Goal: Communication & Community: Share content

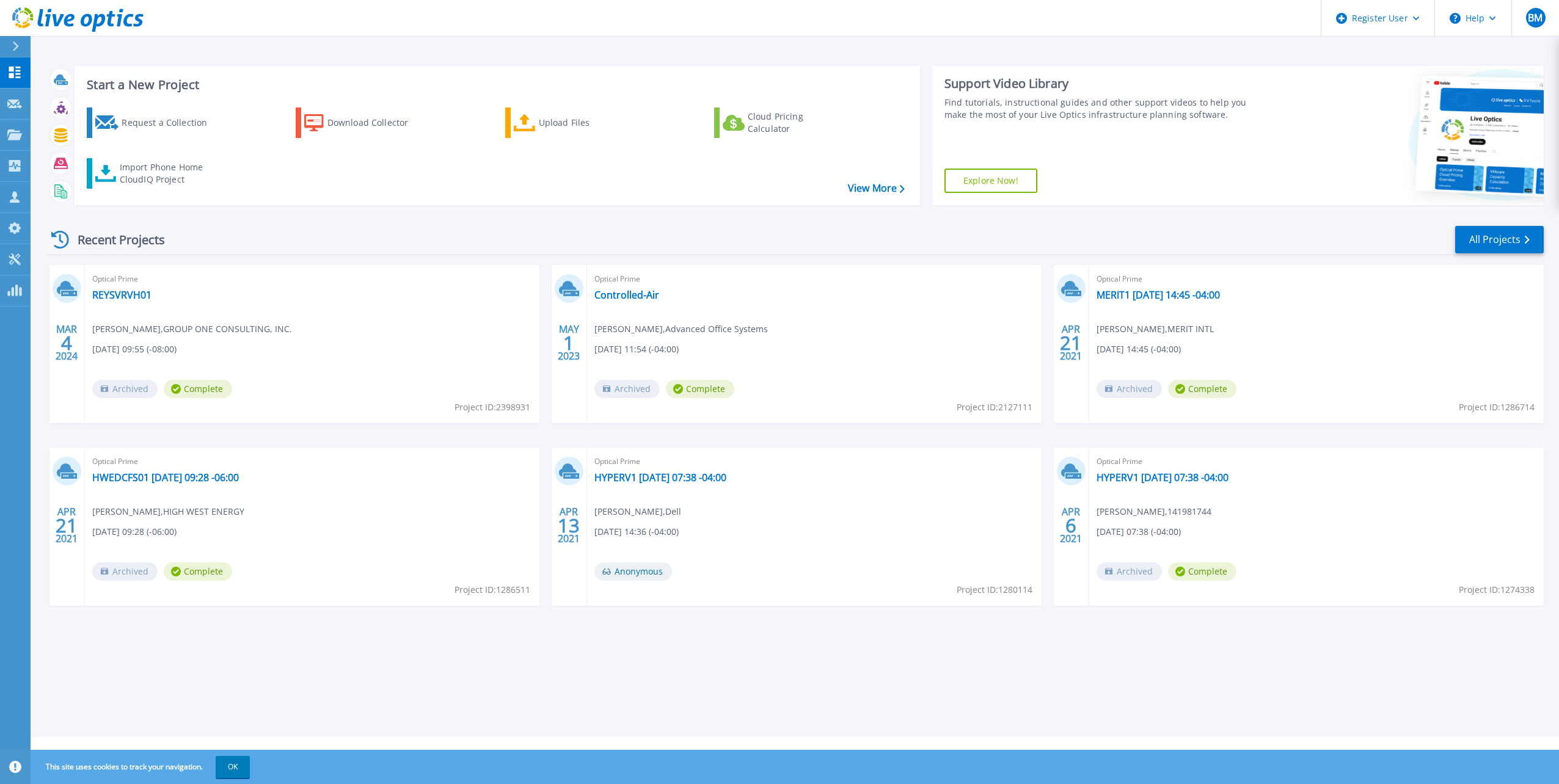
click at [540, 239] on div "Recent Projects All Projects" at bounding box center [795, 240] width 1497 height 31
click at [547, 294] on div "MAR 4 2024 Optical Prime REYSVRVH01 Chris Wiegman , GROUP ONE CONSULTING, INC. …" at bounding box center [791, 448] width 1507 height 366
click at [534, 235] on div "Recent Projects All Projects" at bounding box center [795, 240] width 1497 height 31
click at [20, 45] on div at bounding box center [20, 46] width 20 height 20
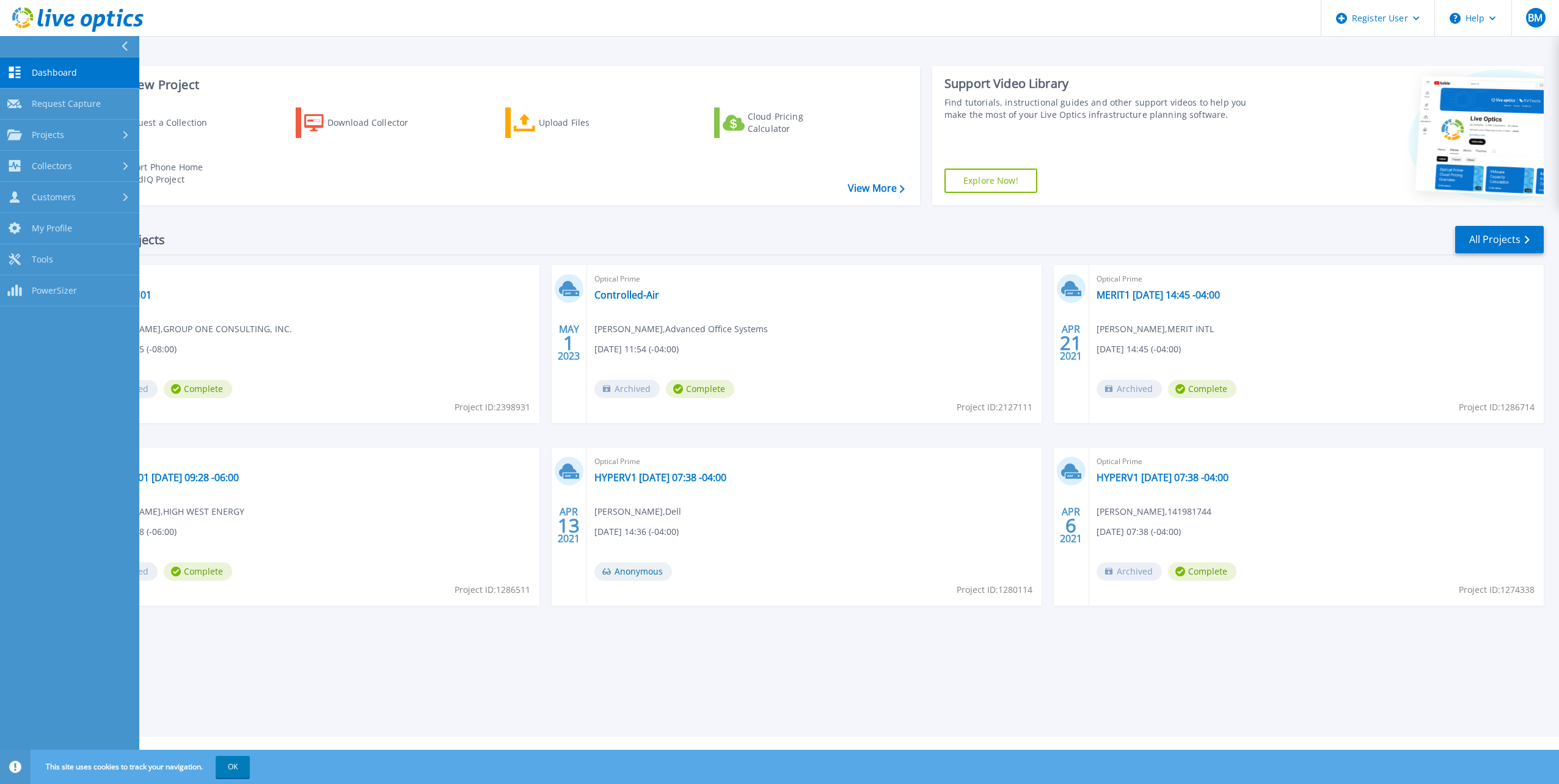
drag, startPoint x: 200, startPoint y: 50, endPoint x: 549, endPoint y: 101, distance: 352.7
click at [200, 50] on div "Start a New Project Request a Collection Download Collector Upload Files Cloud …" at bounding box center [795, 369] width 1529 height 738
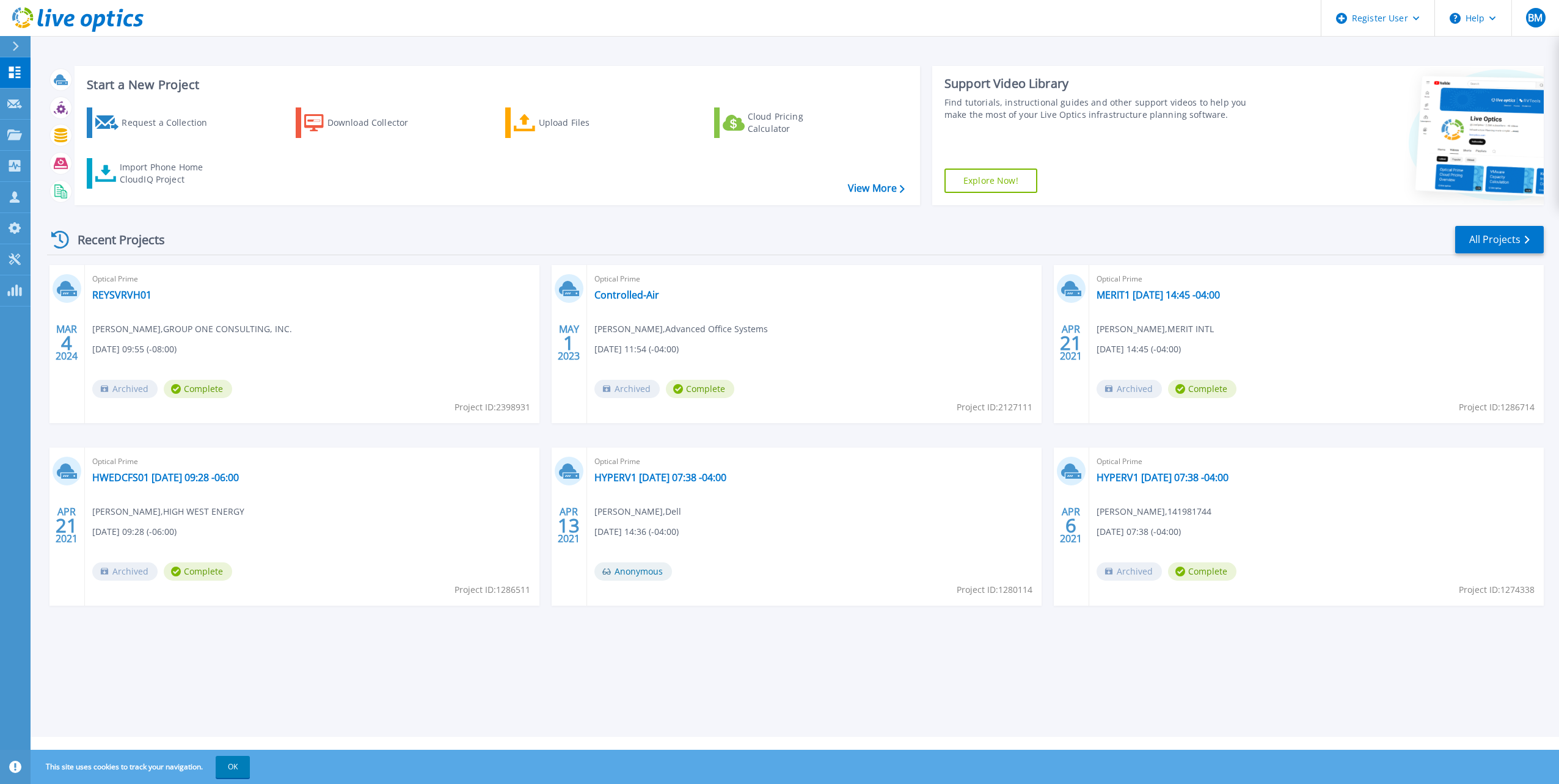
click at [541, 227] on div "Recent Projects All Projects" at bounding box center [795, 240] width 1497 height 31
click at [545, 309] on div "MAR 4 2024 Optical Prime REYSVRVH01 Chris Wiegman , GROUP ONE CONSULTING, INC. …" at bounding box center [791, 448] width 1507 height 366
click at [545, 399] on div "MAR 4 2024 Optical Prime REYSVRVH01 Chris Wiegman , GROUP ONE CONSULTING, INC. …" at bounding box center [791, 448] width 1507 height 366
click at [548, 466] on div "MAR 4 2024 Optical Prime REYSVRVH01 Chris Wiegman , GROUP ONE CONSULTING, INC. …" at bounding box center [791, 448] width 1507 height 366
click at [548, 518] on div "MAR 4 2024 Optical Prime REYSVRVH01 Chris Wiegman , GROUP ONE CONSULTING, INC. …" at bounding box center [791, 448] width 1507 height 366
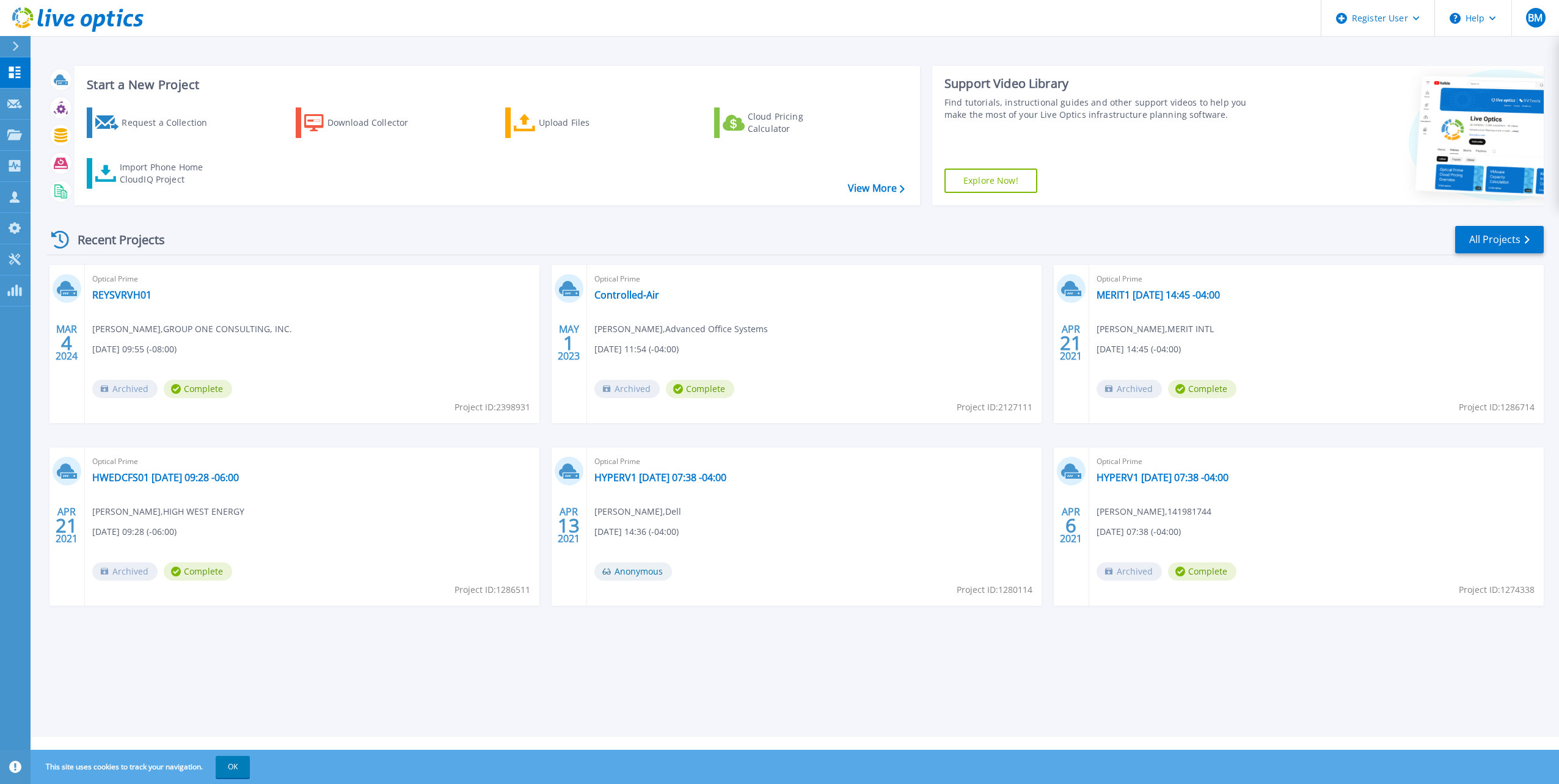
click at [548, 572] on div "MAR 4 2024 Optical Prime REYSVRVH01 Chris Wiegman , GROUP ONE CONSULTING, INC. …" at bounding box center [791, 448] width 1507 height 366
click at [547, 640] on div "Recent Projects All Projects MAR 4 2024 Optical Prime REYSVRVH01 Chris Wiegman …" at bounding box center [795, 428] width 1497 height 425
click at [1492, 236] on link "All Projects" at bounding box center [1500, 240] width 88 height 28
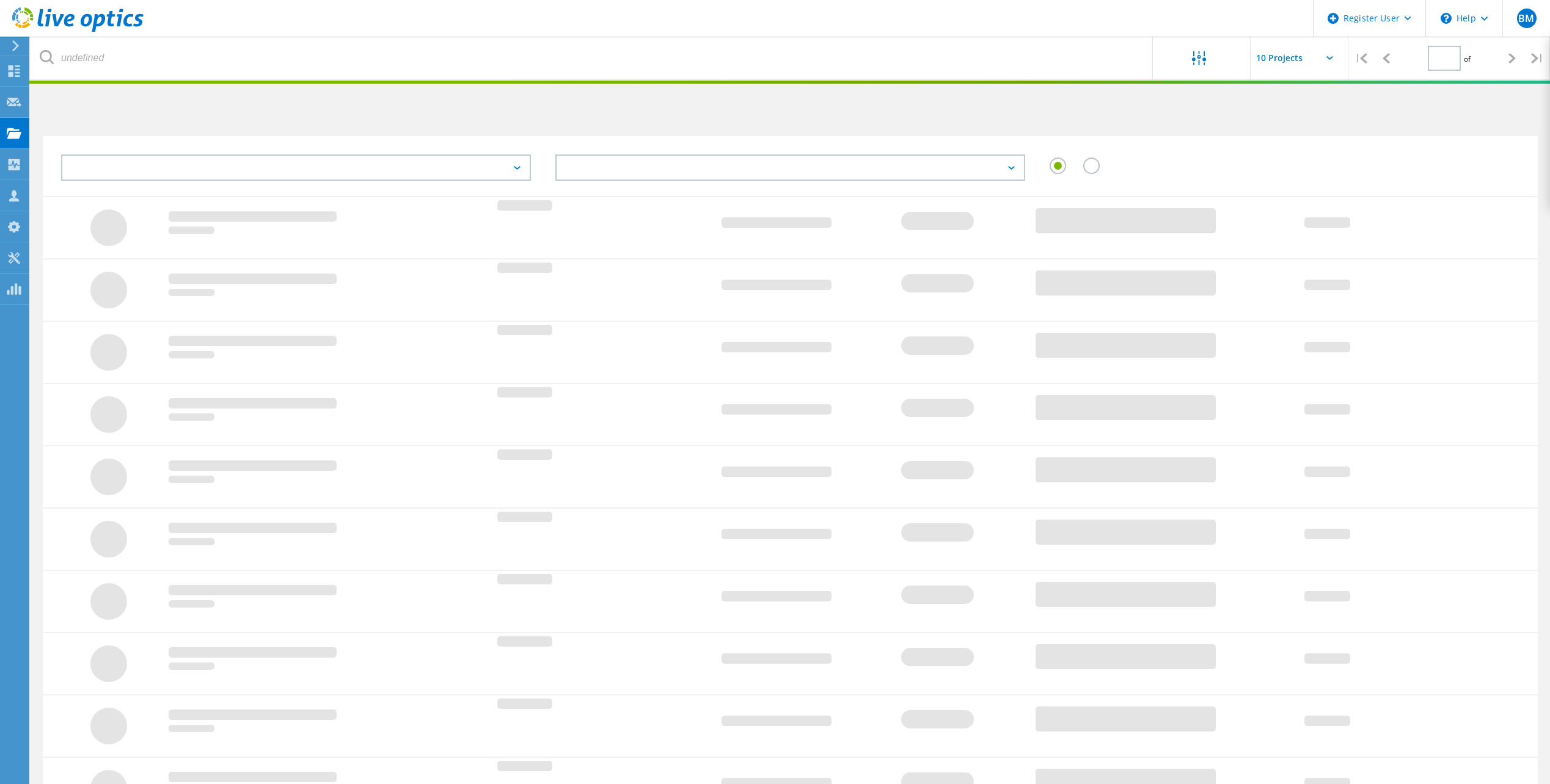
type input "1"
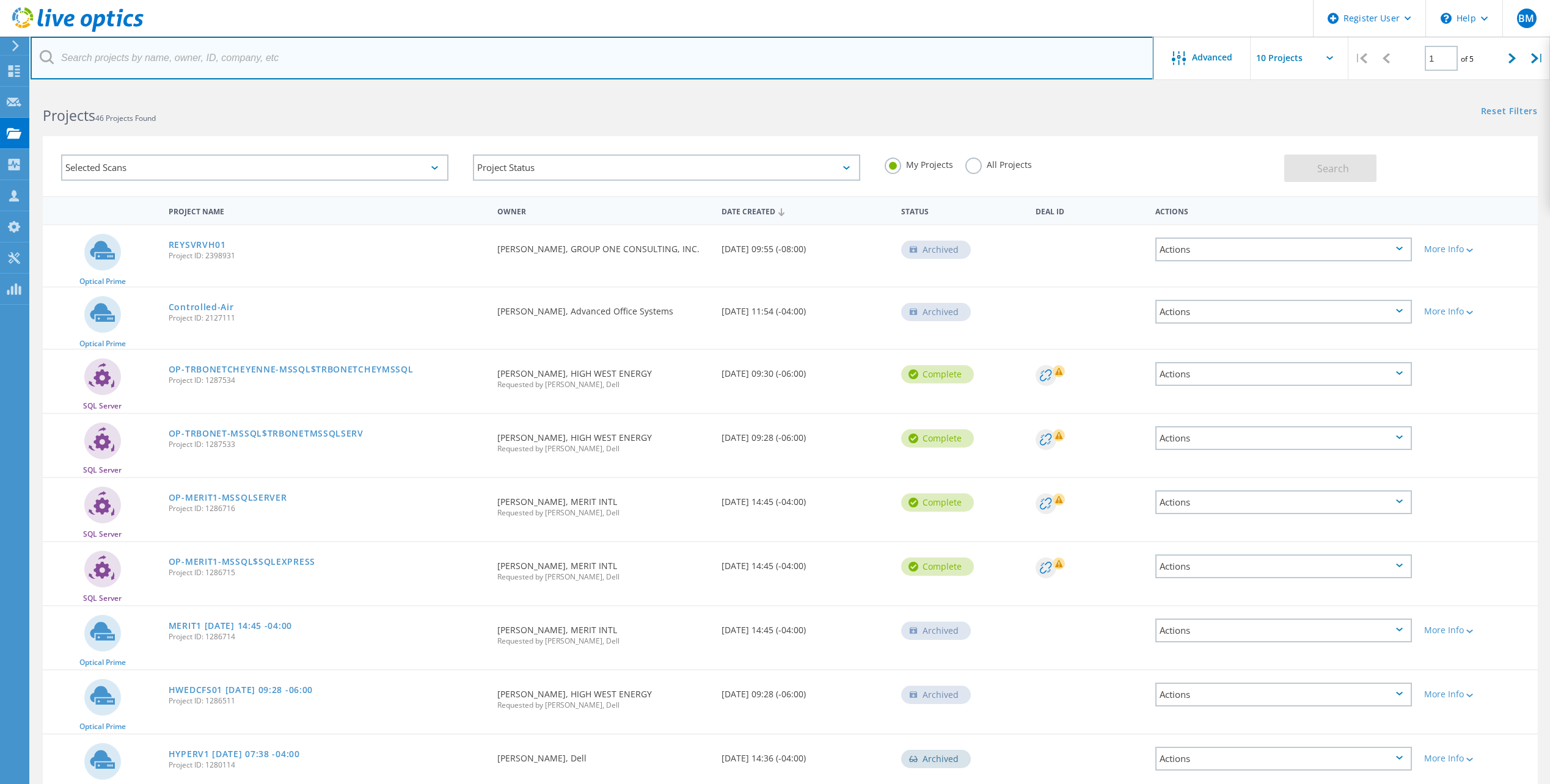
click at [407, 67] on input "text" at bounding box center [592, 58] width 1123 height 43
click at [262, 48] on input "text" at bounding box center [592, 58] width 1123 height 43
paste input "3360465870"
type input "3360465870"
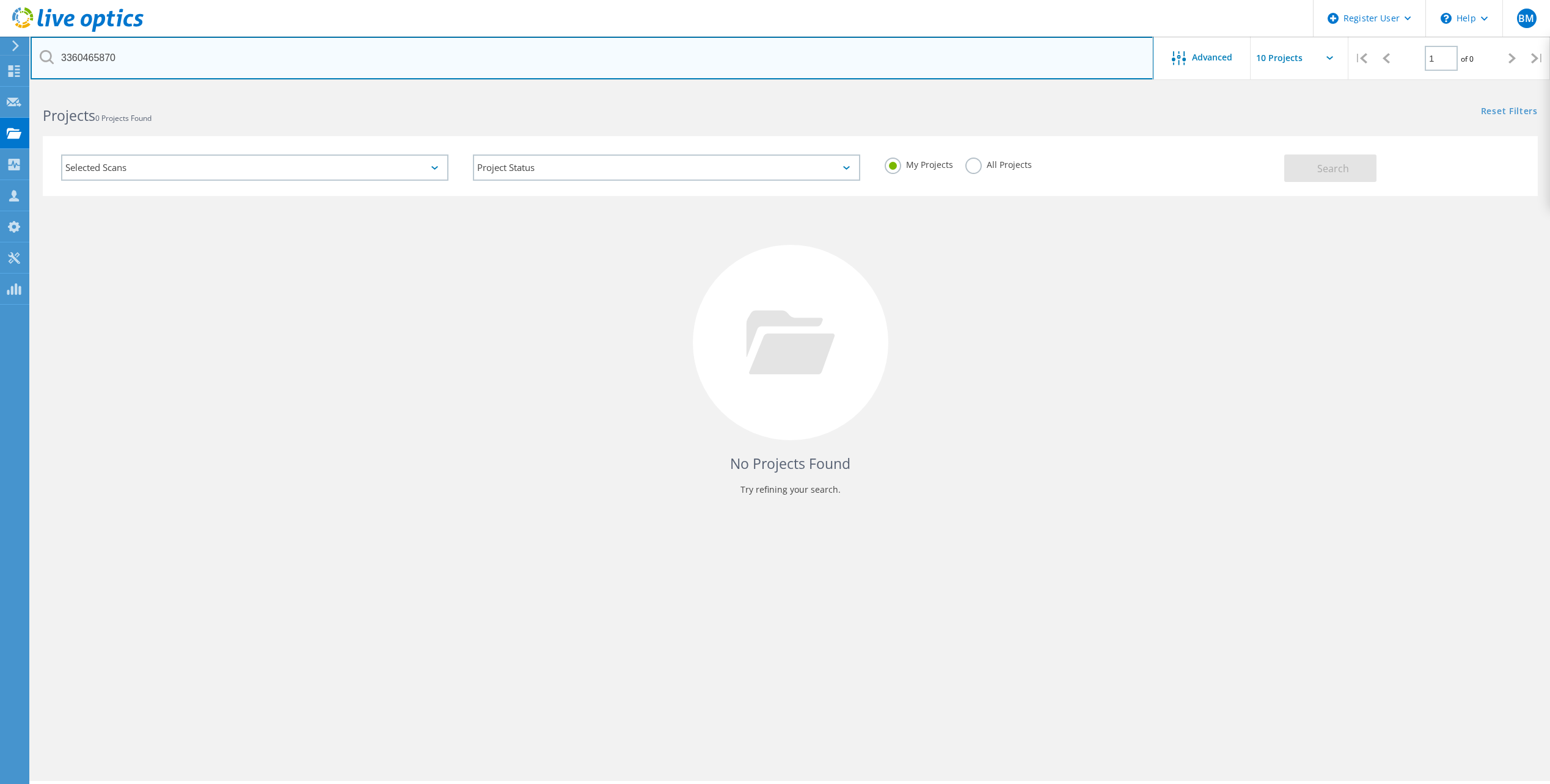
drag, startPoint x: 177, startPoint y: 50, endPoint x: 117, endPoint y: 94, distance: 74.4
click at [117, 94] on lo-project-search-form "3360465870 Advanced | 1 of 0 | Email Address Project Name Company Date Created …" at bounding box center [790, 142] width 1519 height 107
drag, startPoint x: 122, startPoint y: 66, endPoint x: 30, endPoint y: 61, distance: 92.1
click at [30, 61] on html "Register User \n Help Explore Helpful Articles Contact Support BM Dell User Bla…" at bounding box center [775, 409] width 1550 height 818
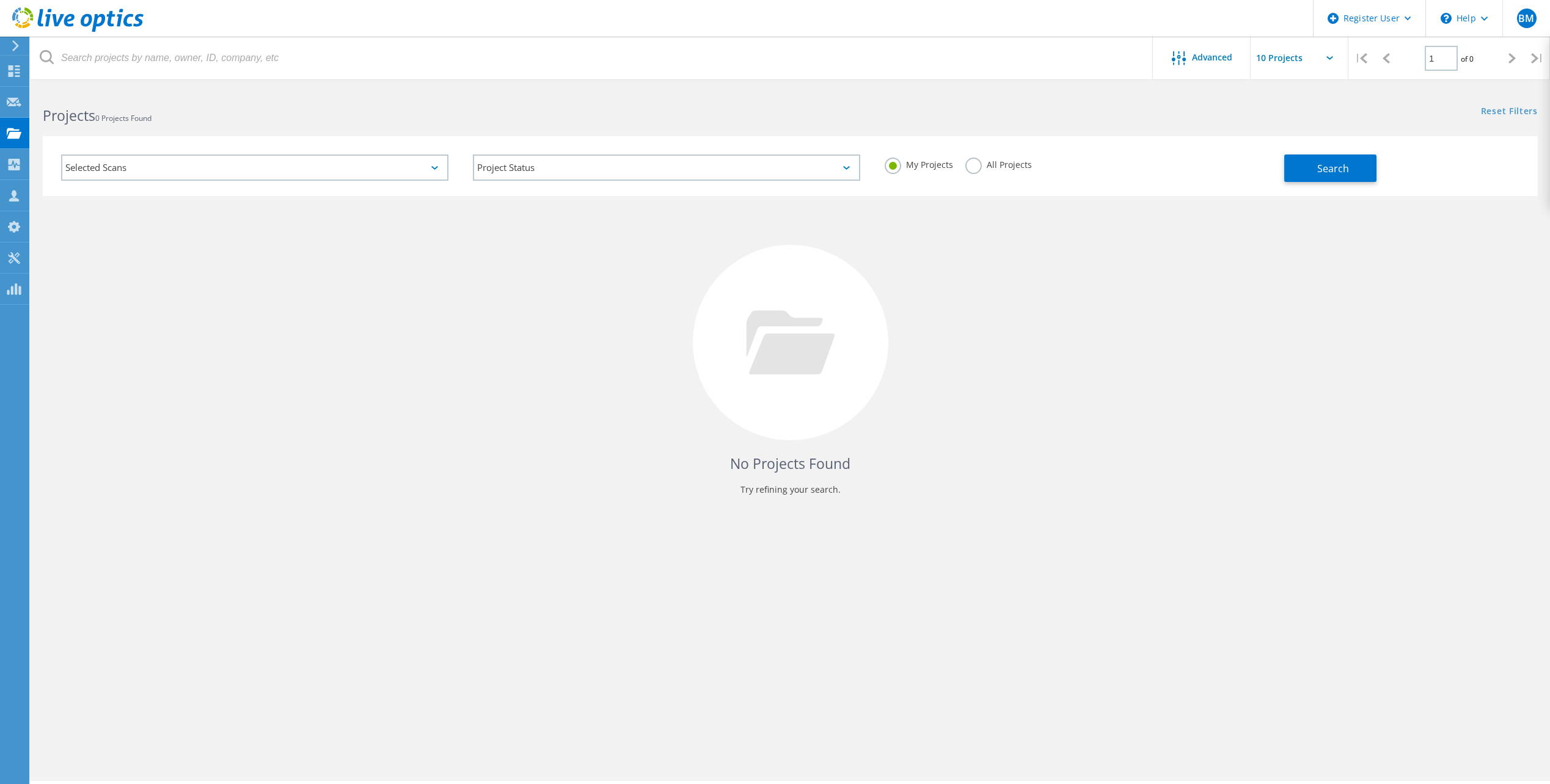
click at [1102, 123] on div "Selected Scans Project Status In Progress Complete Published Anonymous Archived…" at bounding box center [790, 158] width 1519 height 75
drag, startPoint x: 972, startPoint y: 169, endPoint x: 970, endPoint y: 186, distance: 17.1
click at [972, 169] on label "All Projects" at bounding box center [998, 163] width 66 height 12
click at [0, 0] on input "All Projects" at bounding box center [0, 0] width 0 height 0
click at [957, 381] on div "No Projects Found Try refining your search." at bounding box center [790, 354] width 1495 height 316
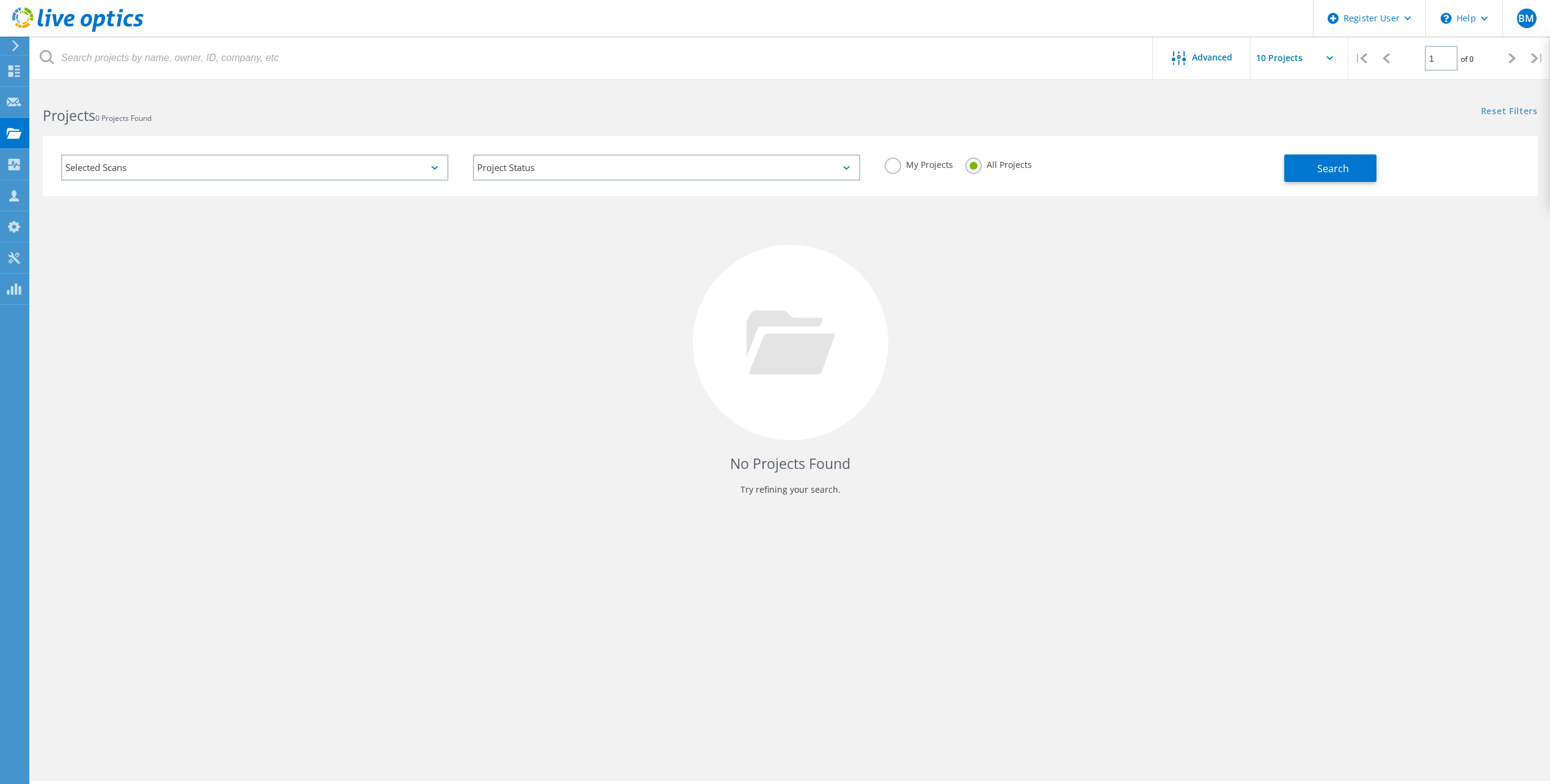
click at [790, 346] on icon at bounding box center [790, 342] width 88 height 64
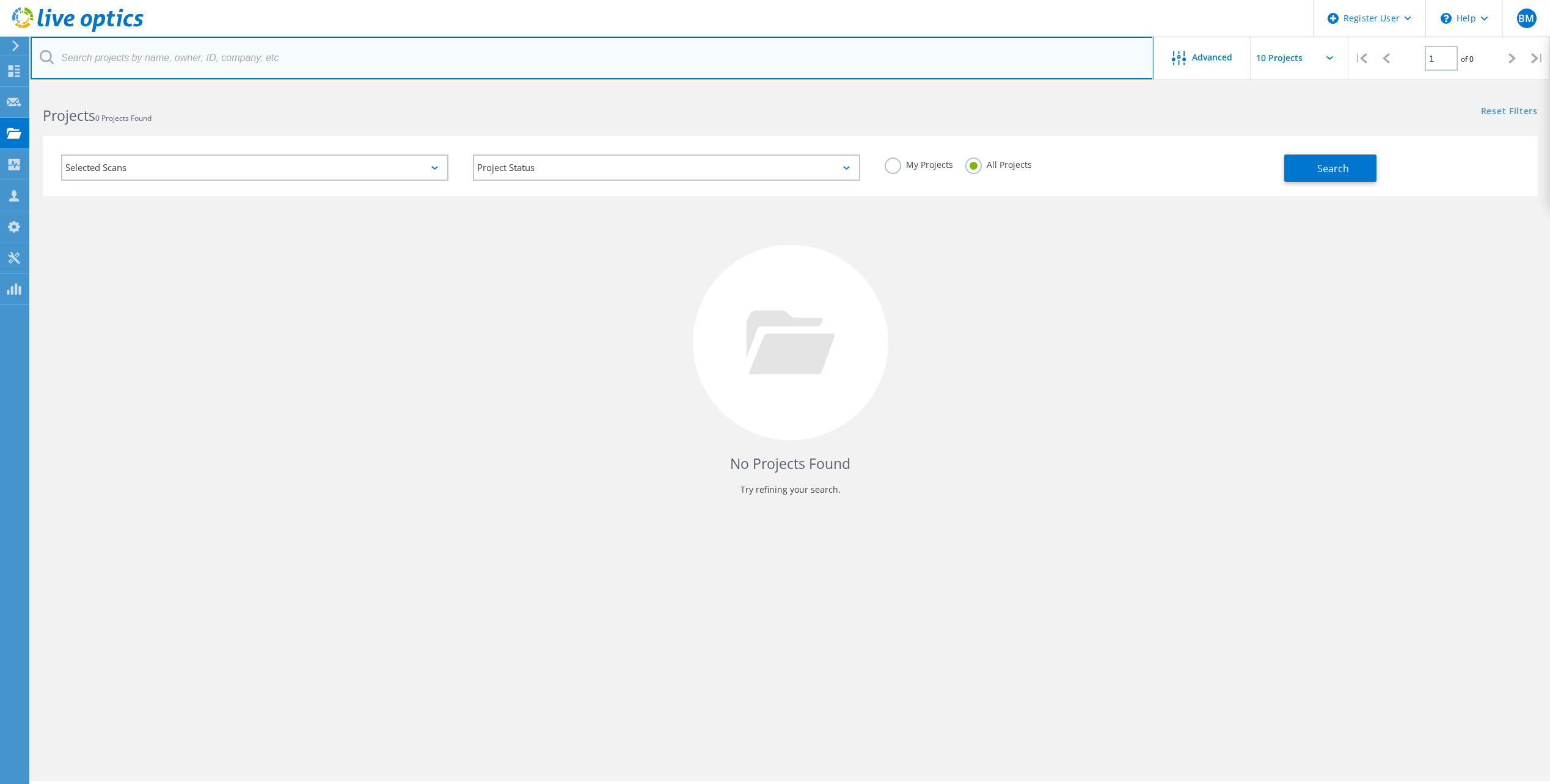
click at [330, 52] on input "text" at bounding box center [592, 58] width 1123 height 43
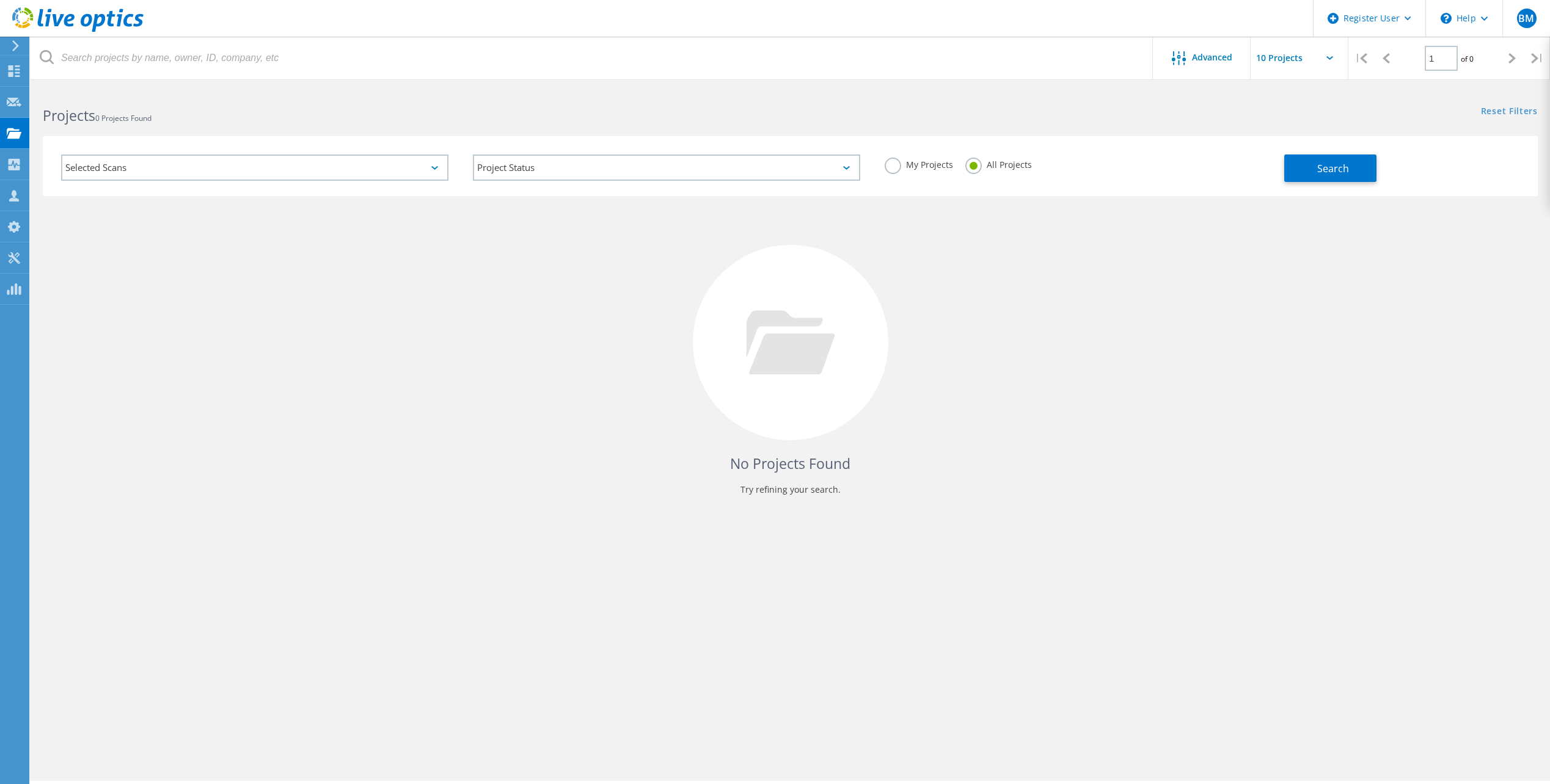
click at [1033, 303] on div "No Projects Found Try refining your search." at bounding box center [790, 354] width 1495 height 316
click at [1000, 273] on div "No Projects Found Try refining your search." at bounding box center [790, 354] width 1495 height 316
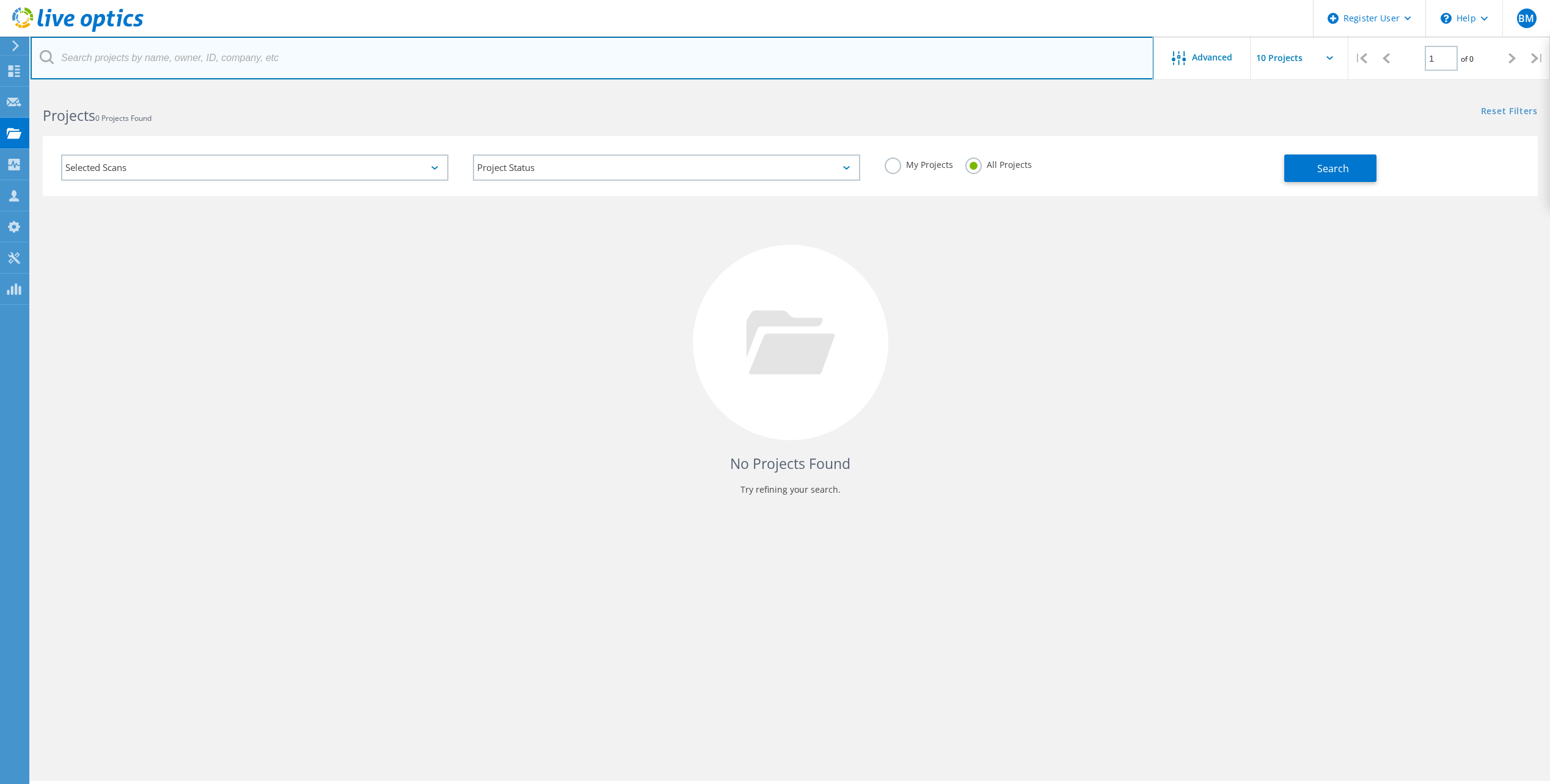
click at [396, 58] on input "text" at bounding box center [592, 58] width 1123 height 43
type input "Edelman & Edelman PC"
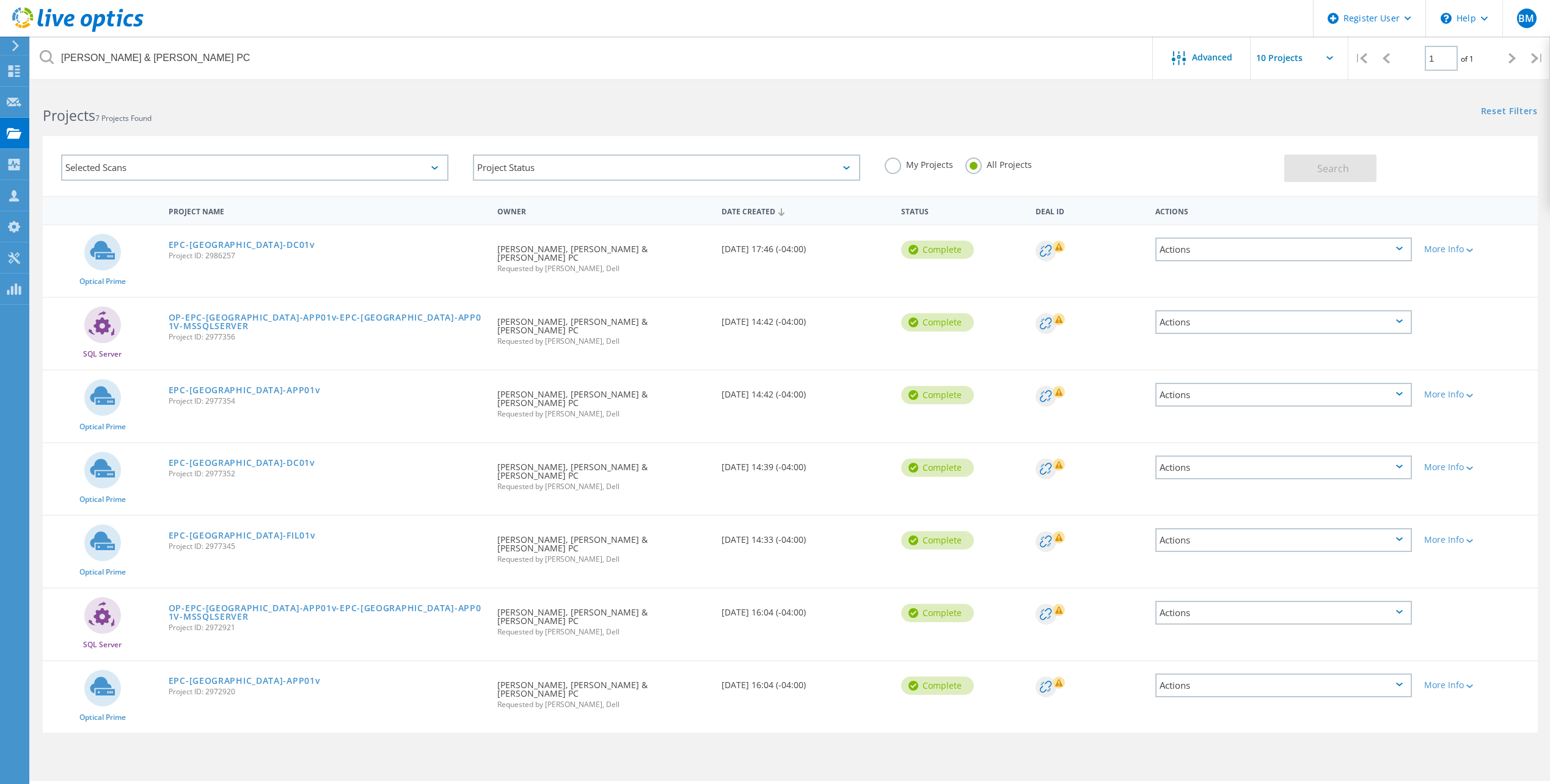
click at [1035, 118] on div "Projects 7 Projects Found Reset Filters Show Filters" at bounding box center [790, 104] width 1519 height 32
drag, startPoint x: 768, startPoint y: 246, endPoint x: 701, endPoint y: 250, distance: 67.1
click at [701, 250] on div "Optical Prime EPC-NYC-DC01v Project ID: 2986257 Requested By KALUN LIM, EDELMAN…" at bounding box center [790, 261] width 1495 height 72
drag, startPoint x: 701, startPoint y: 250, endPoint x: 737, endPoint y: 279, distance: 46.2
click at [737, 281] on div "Optical Prime EPC-NYC-DC01v Project ID: 2986257 Requested By KALUN LIM, EDELMAN…" at bounding box center [790, 261] width 1495 height 72
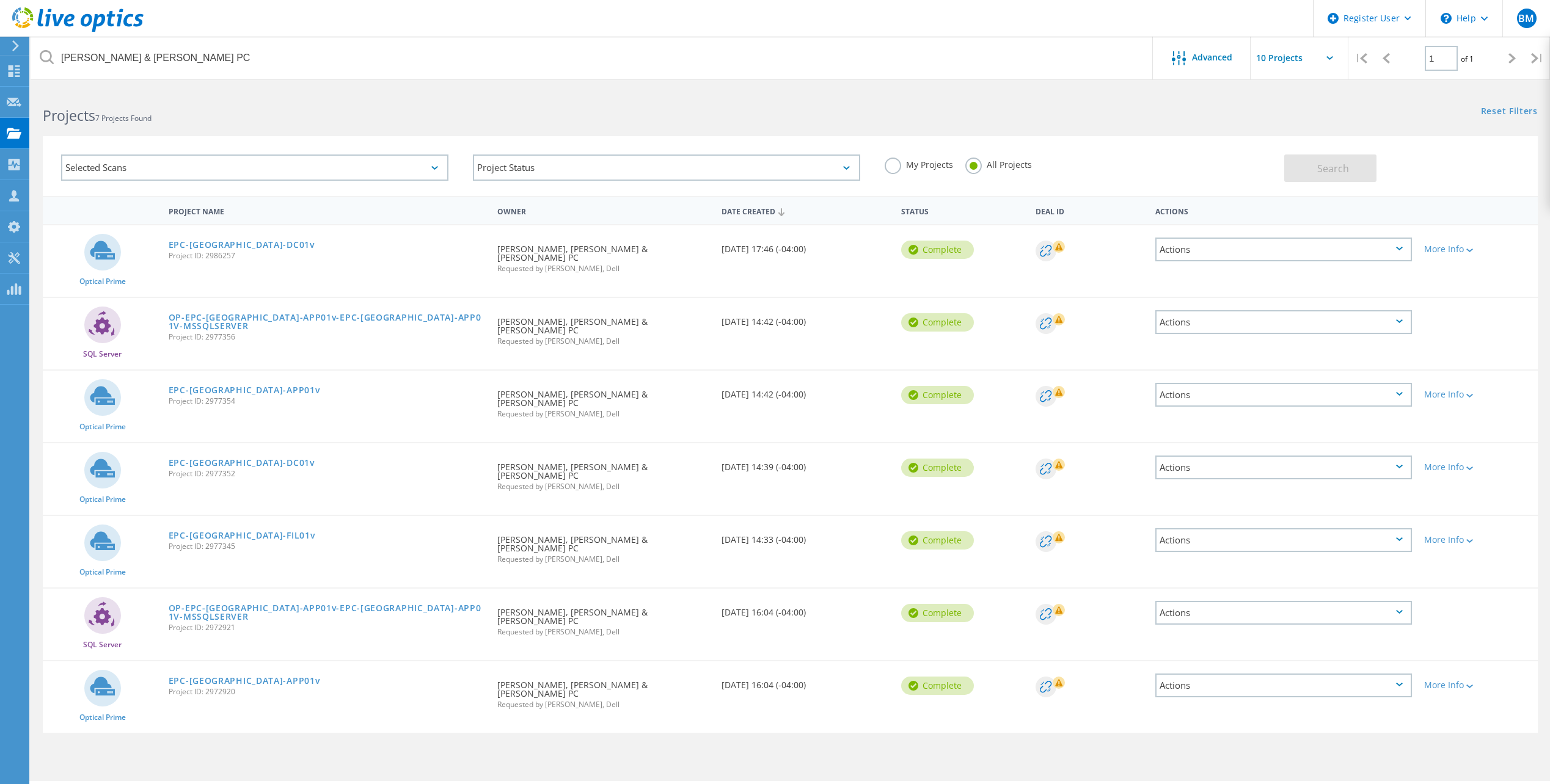
click at [104, 251] on icon at bounding box center [102, 250] width 25 height 18
click at [957, 251] on div "Complete" at bounding box center [937, 249] width 72 height 18
drag, startPoint x: 643, startPoint y: 240, endPoint x: 636, endPoint y: 240, distance: 7.0
click at [640, 240] on div "Requested By KALUN LIM, EDELMAN & EDELMAN PC Requested by Robert Lester, Dell" at bounding box center [603, 255] width 224 height 59
click at [197, 240] on link "EPC-[GEOGRAPHIC_DATA]-DC01v" at bounding box center [241, 244] width 146 height 9
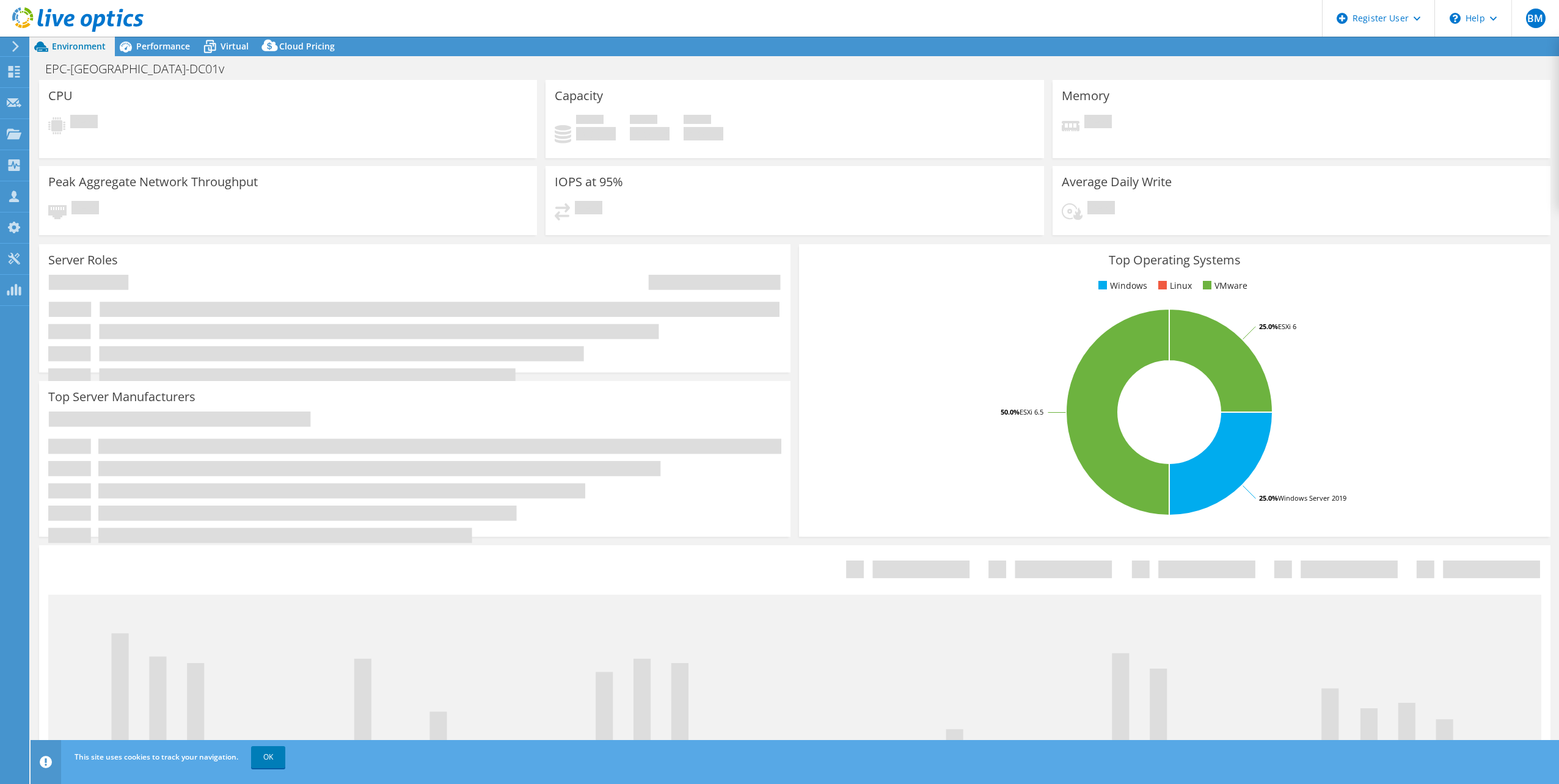
select select "USD"
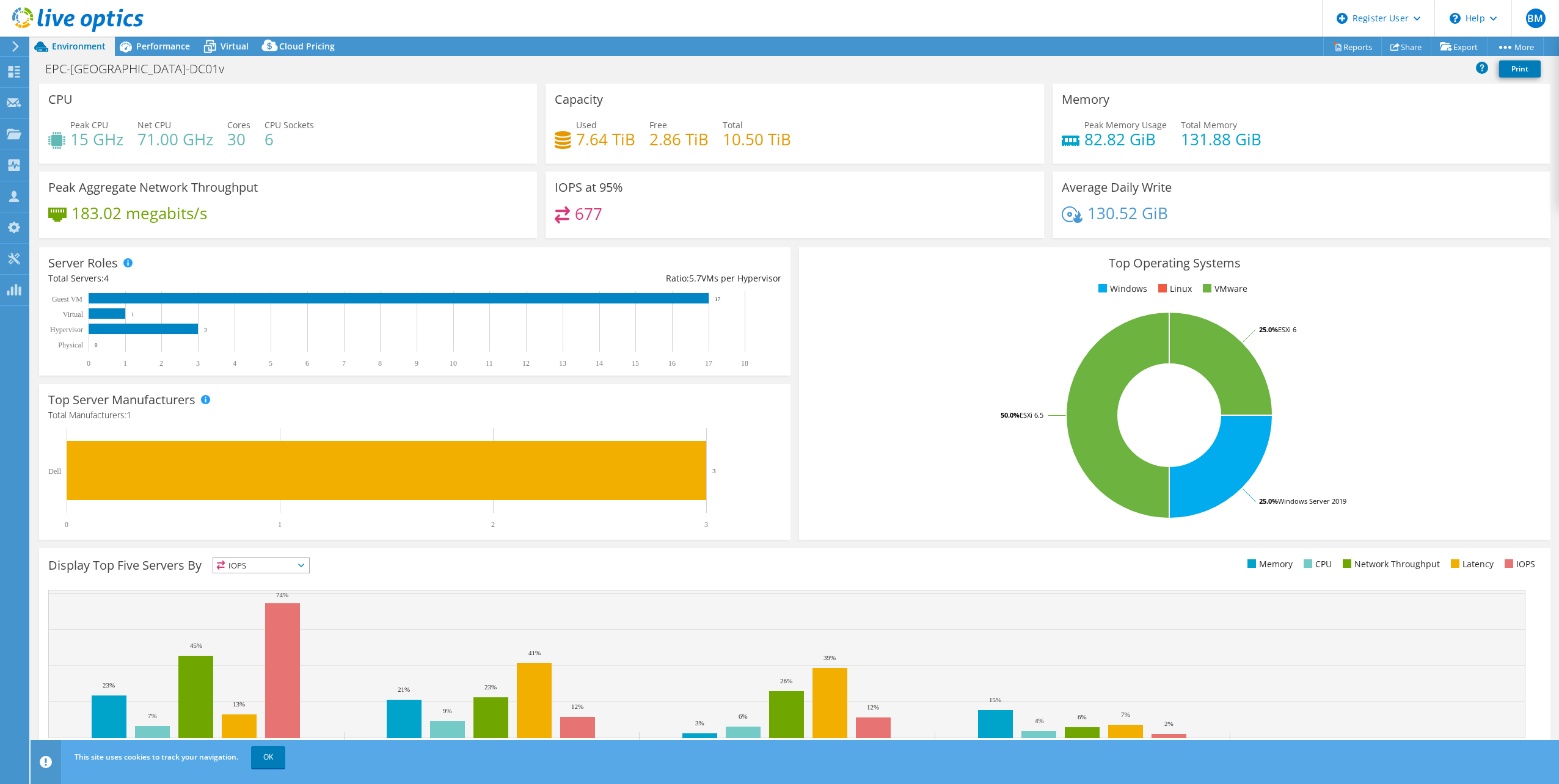
click at [748, 66] on div "EPC-[GEOGRAPHIC_DATA]-DC01v Print" at bounding box center [795, 69] width 1529 height 23
click at [946, 58] on div "EPC-[GEOGRAPHIC_DATA]-DC01v Print" at bounding box center [795, 69] width 1529 height 28
click at [1042, 65] on div "EPC-[GEOGRAPHIC_DATA]-DC01v Print" at bounding box center [795, 69] width 1529 height 23
click at [1048, 87] on div "Memory Peak Memory Usage 82.82 GiB Total Memory 131.88 GiB" at bounding box center [1301, 124] width 507 height 80
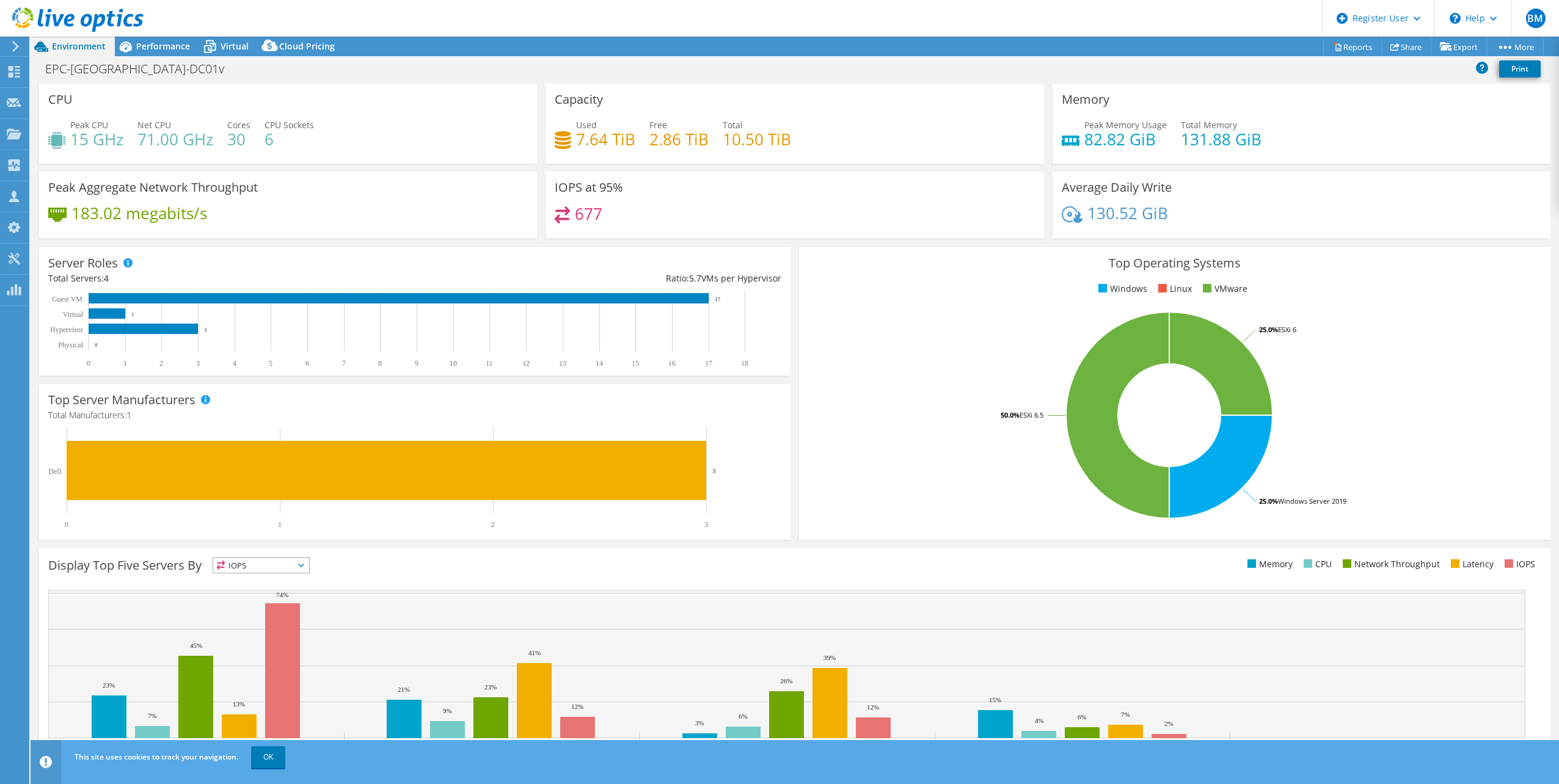
click at [1048, 87] on div "Memory Peak Memory Usage 82.82 GiB Total Memory 131.88 GiB" at bounding box center [1301, 124] width 507 height 80
click at [1021, 72] on div "EPC-[GEOGRAPHIC_DATA]-DC01v Print" at bounding box center [795, 69] width 1529 height 23
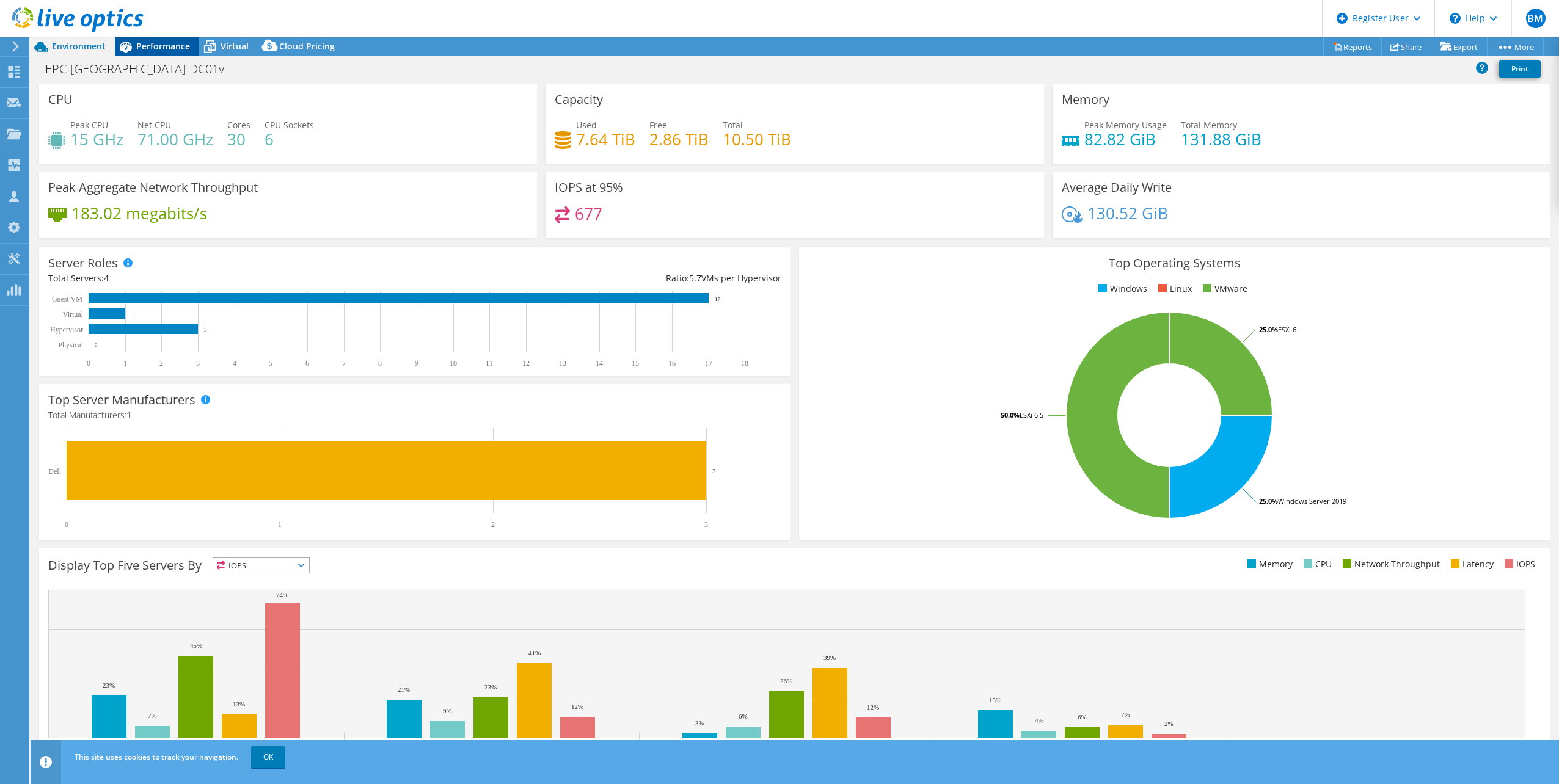
click at [170, 49] on span "Performance" at bounding box center [163, 46] width 54 height 12
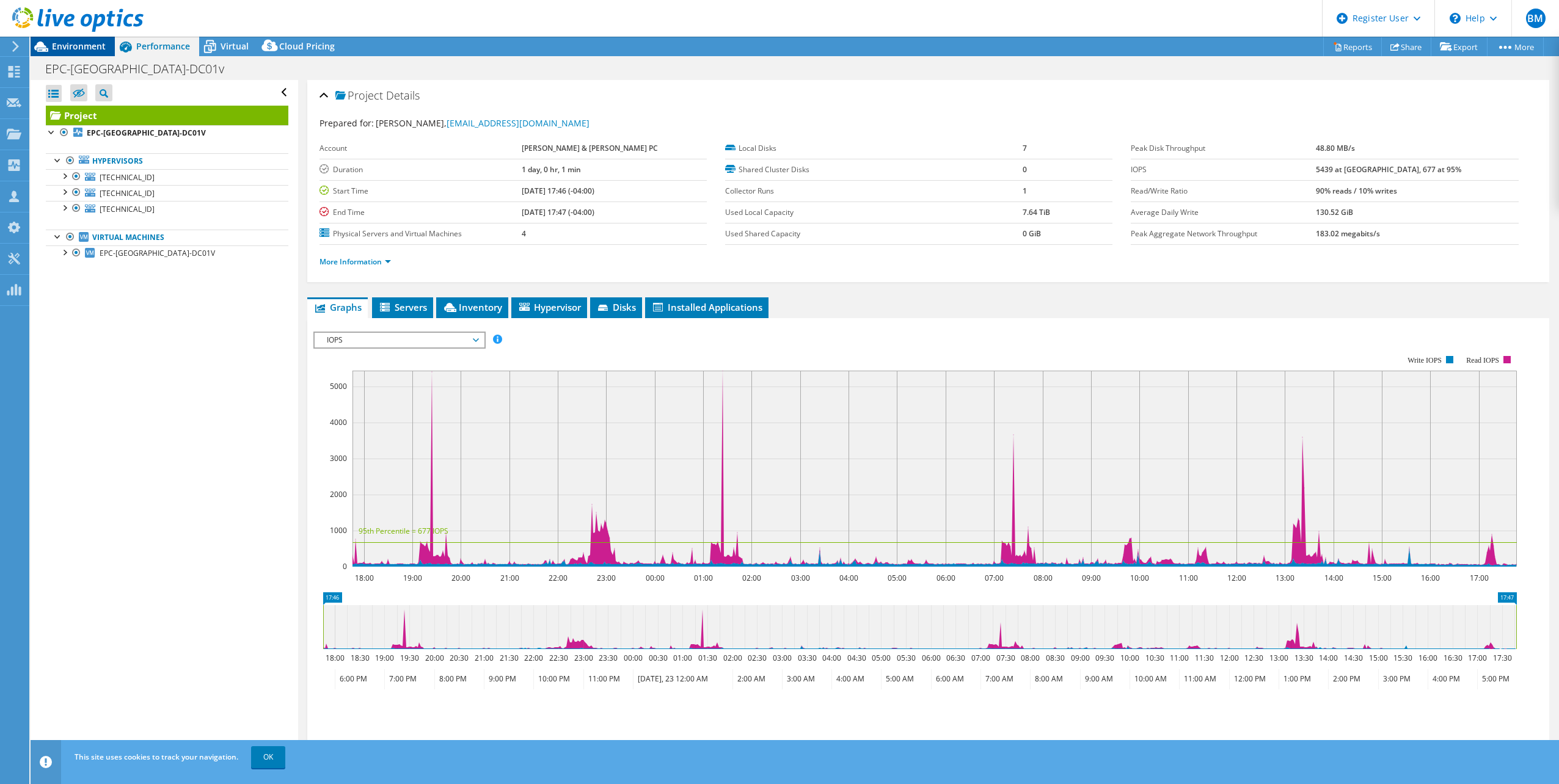
click at [80, 41] on span "Environment" at bounding box center [79, 46] width 54 height 12
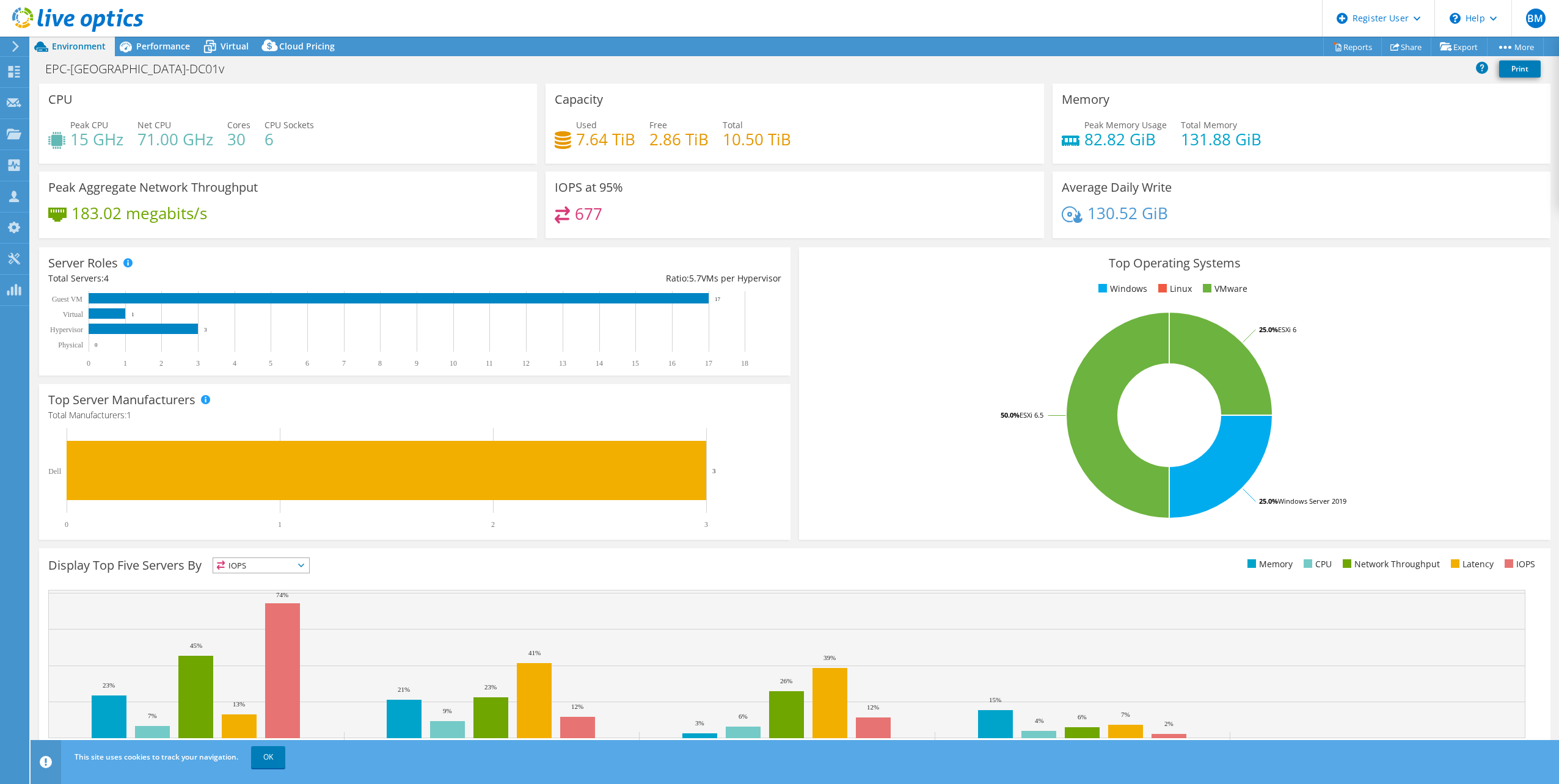
click at [457, 15] on header "BM Dell User [PERSON_NAME] [PERSON_NAME][EMAIL_ADDRESS][PERSON_NAME][DOMAIN_NAM…" at bounding box center [780, 18] width 1559 height 37
click at [477, 60] on div "EPC-[GEOGRAPHIC_DATA]-DC01v Print" at bounding box center [795, 69] width 1529 height 23
click at [1409, 50] on link "Share" at bounding box center [1407, 46] width 50 height 19
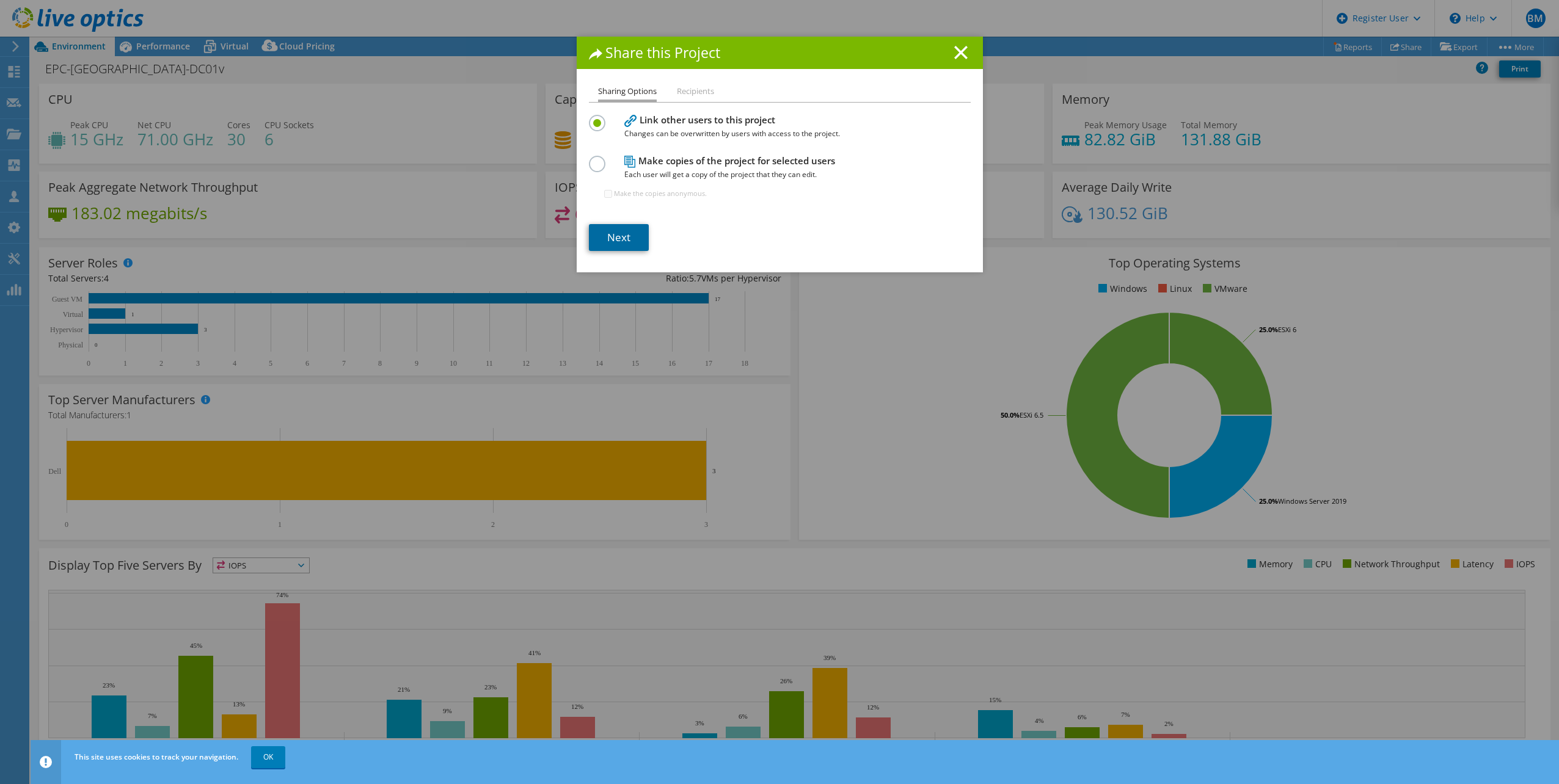
click at [610, 239] on link "Next" at bounding box center [619, 237] width 60 height 27
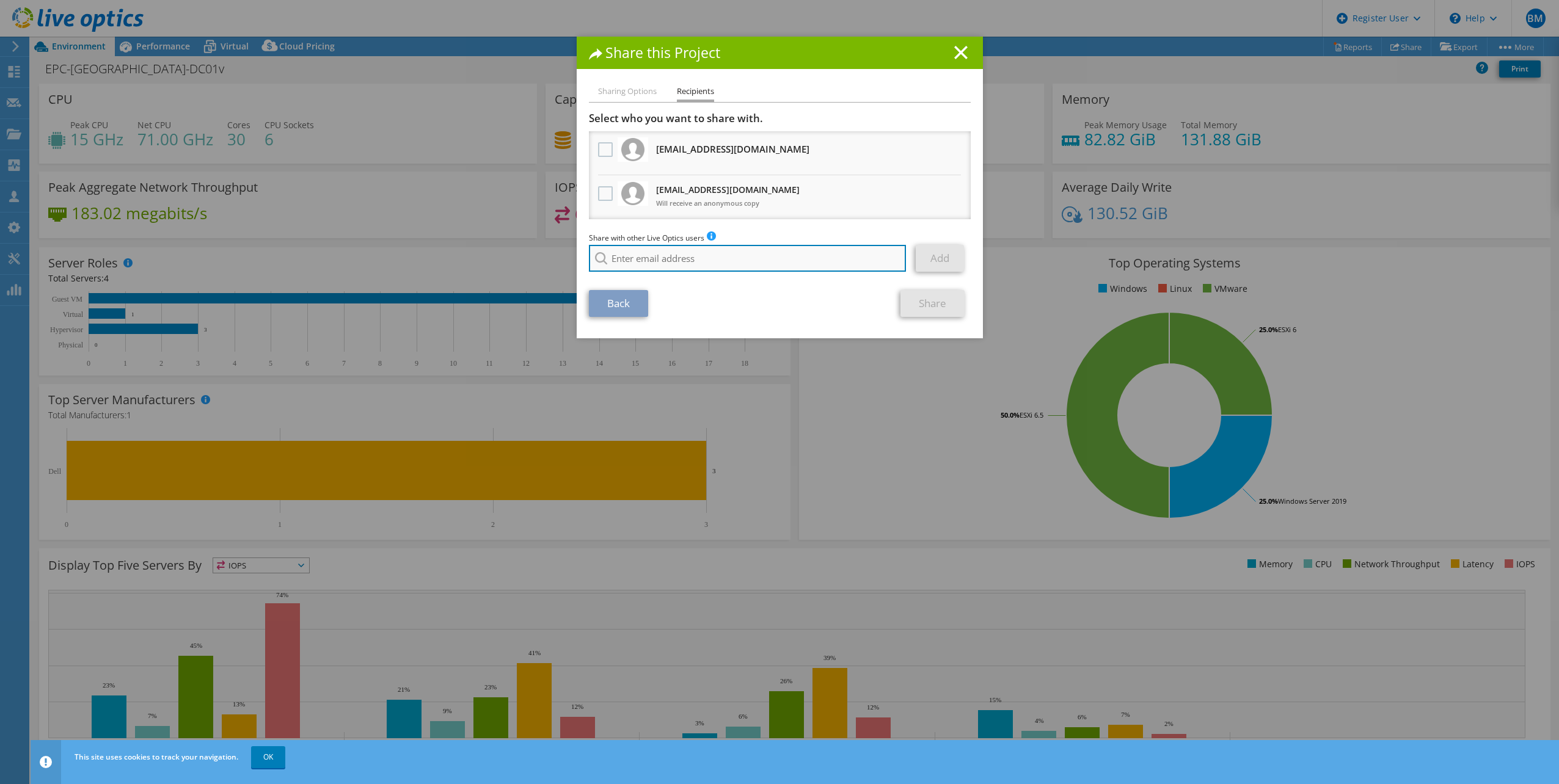
click at [661, 259] on input "search" at bounding box center [747, 258] width 318 height 27
type input "m"
click at [809, 316] on div "Back Share" at bounding box center [780, 303] width 382 height 27
type input "[PERSON_NAME][EMAIL_ADDRESS][PERSON_NAME][DOMAIN_NAME]"
click at [938, 254] on link "Add" at bounding box center [939, 258] width 48 height 27
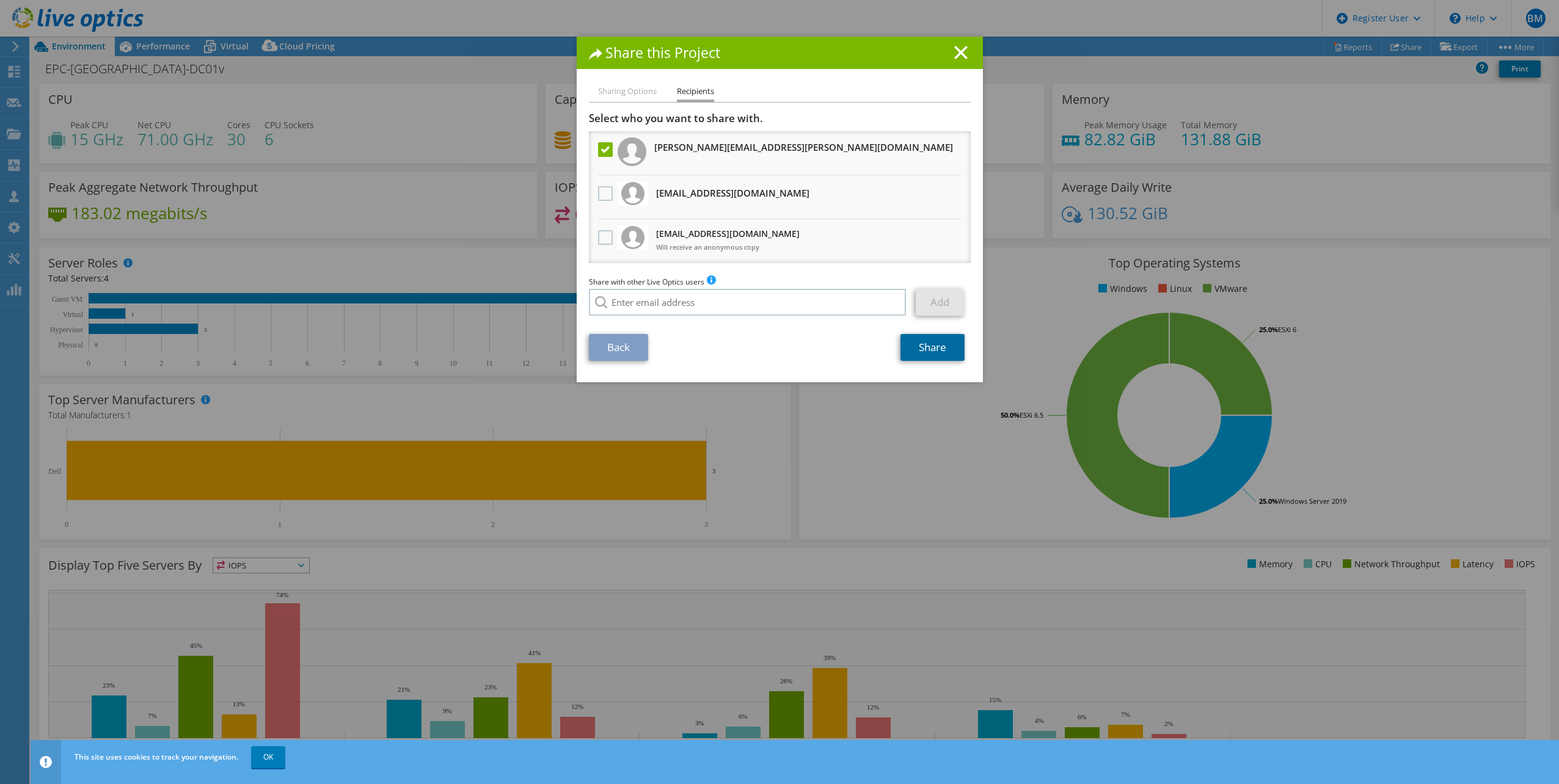
click at [926, 356] on link "Share" at bounding box center [932, 347] width 64 height 27
